Goal: Book appointment/travel/reservation

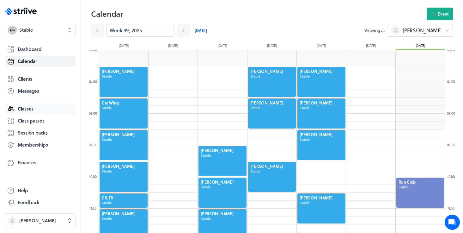
click at [26, 110] on span "Classes" at bounding box center [26, 108] width 16 height 7
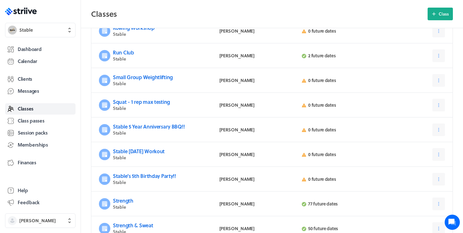
scroll to position [249, 0]
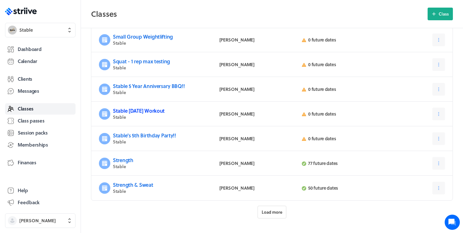
click at [150, 111] on link "Stable [DATE] Workout" at bounding box center [139, 110] width 52 height 7
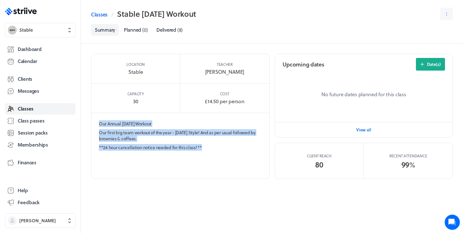
drag, startPoint x: 209, startPoint y: 146, endPoint x: 92, endPoint y: 124, distance: 119.1
click at [92, 124] on section "Our Annual [DATE] Workout Our first big team workout of the year - [DATE] Style…" at bounding box center [180, 136] width 178 height 47
copy section "Our Annual [DATE] Workout Our first big team workout of the year - [DATE] Style…"
click at [33, 61] on span "Calendar" at bounding box center [28, 61] width 20 height 7
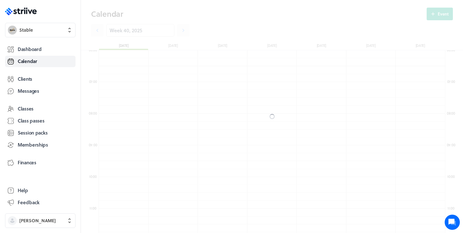
scroll to position [759, 347]
click at [151, 29] on div at bounding box center [272, 116] width 382 height 233
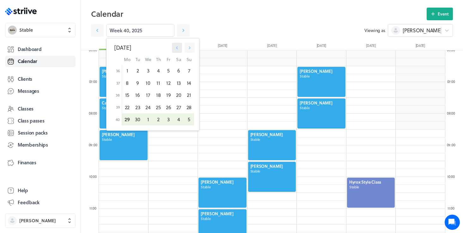
click at [178, 46] on icon "button" at bounding box center [177, 48] width 6 height 6
click at [178, 46] on icon "button" at bounding box center [178, 48] width 6 height 6
click at [178, 46] on icon "button" at bounding box center [177, 48] width 6 height 6
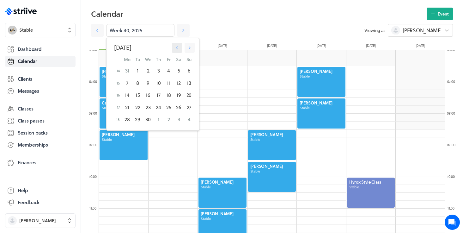
click at [178, 46] on icon "button" at bounding box center [177, 48] width 6 height 6
click at [167, 120] on div "27" at bounding box center [169, 119] width 10 height 12
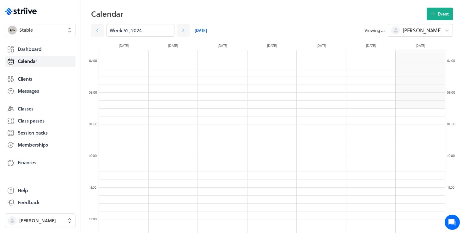
scroll to position [230, 0]
